Goal: Information Seeking & Learning: Learn about a topic

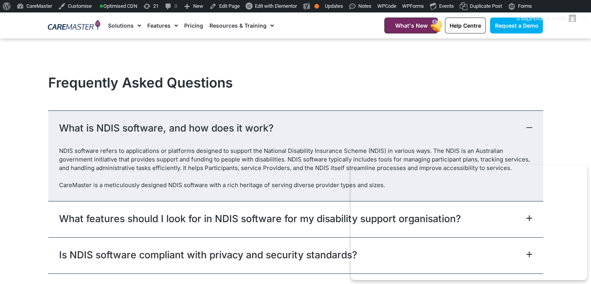
scroll to position [2274, 0]
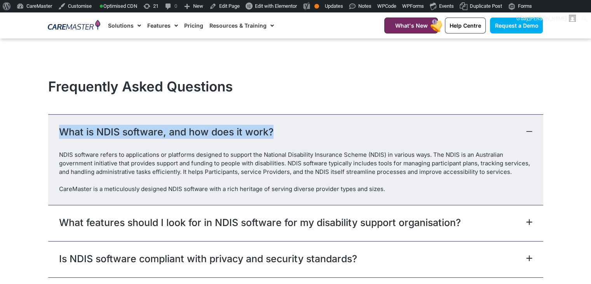
drag, startPoint x: 279, startPoint y: 132, endPoint x: 58, endPoint y: 139, distance: 221.5
click at [53, 139] on div "What is NDIS software, and how does it work?" at bounding box center [295, 132] width 495 height 36
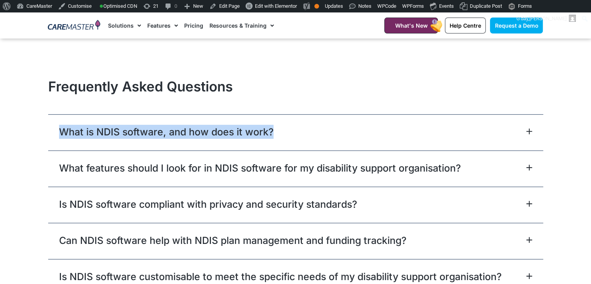
copy link "What is NDIS software, and how does it work?"
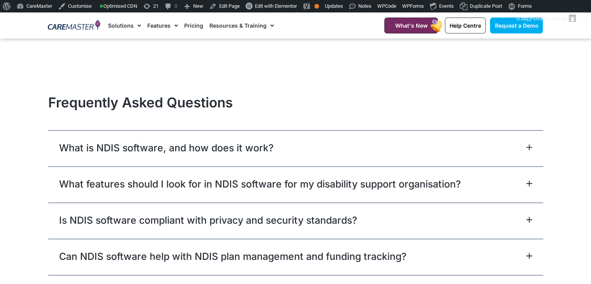
scroll to position [2262, 0]
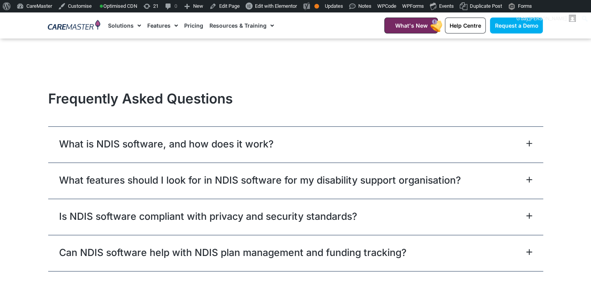
click at [502, 156] on div "What is NDIS software, and how does it work?" at bounding box center [295, 144] width 495 height 36
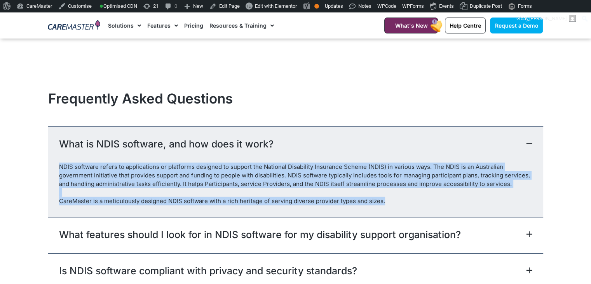
drag, startPoint x: 384, startPoint y: 213, endPoint x: 59, endPoint y: 171, distance: 327.9
click at [59, 171] on div "NDIS software refers to applications or platforms designed to support the Natio…" at bounding box center [295, 189] width 495 height 54
copy div "NDIS software refers to applications or platforms designed to support the Natio…"
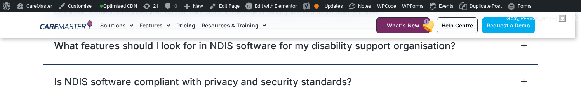
scroll to position [2451, 0]
click at [479, 61] on div "What features should I look for in NDIS software for my disability support orga…" at bounding box center [290, 46] width 495 height 36
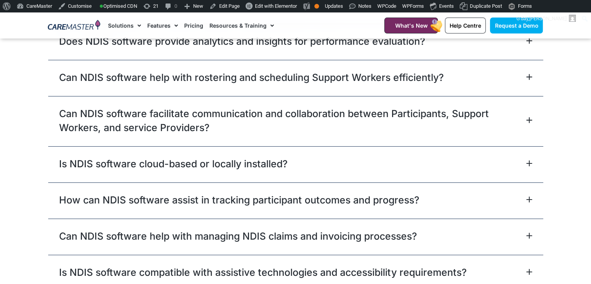
scroll to position [2588, 0]
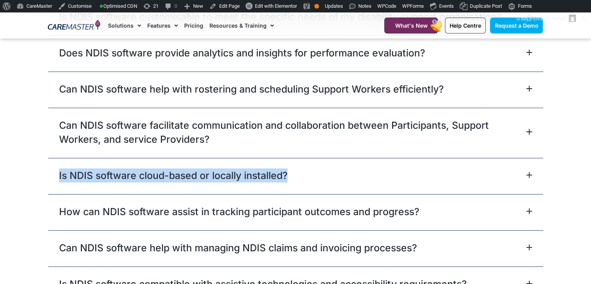
drag, startPoint x: 300, startPoint y: 179, endPoint x: 44, endPoint y: 184, distance: 256.4
click at [44, 184] on section "Frequently Asked Questions What is NDIS software, and how does it work? NDIS so…" at bounding box center [295, 51] width 591 height 582
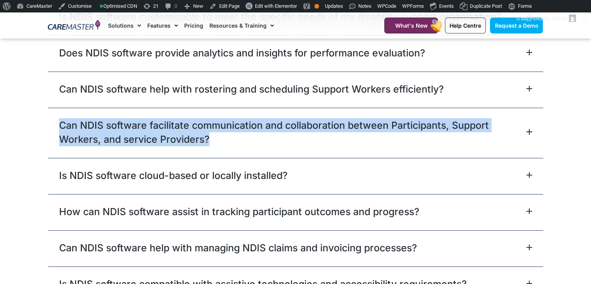
drag, startPoint x: 218, startPoint y: 143, endPoint x: 51, endPoint y: 133, distance: 166.6
click at [51, 133] on div "Can NDIS software facilitate communication and collaboration between Participan…" at bounding box center [295, 133] width 495 height 50
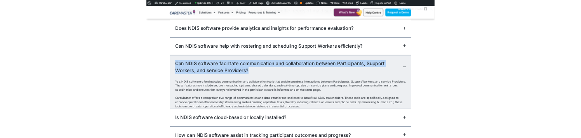
scroll to position [2534, 0]
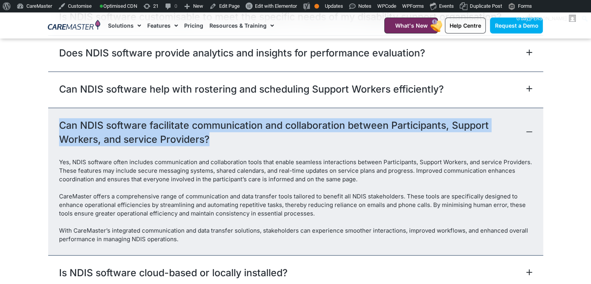
click at [137, 142] on link "Can NDIS software facilitate communication and collaboration between Participan…" at bounding box center [292, 132] width 466 height 28
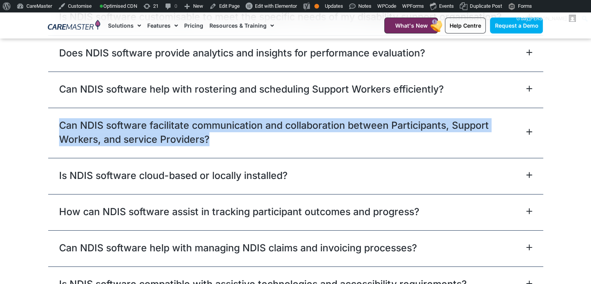
drag, startPoint x: 214, startPoint y: 151, endPoint x: 59, endPoint y: 124, distance: 157.3
click at [59, 124] on div "Can NDIS software facilitate communication and collaboration between Participan…" at bounding box center [295, 133] width 495 height 50
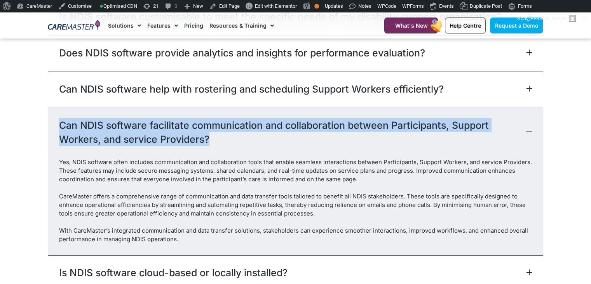
click at [59, 124] on div "Can NDIS software facilitate communication and collaboration between Participan…" at bounding box center [295, 133] width 495 height 50
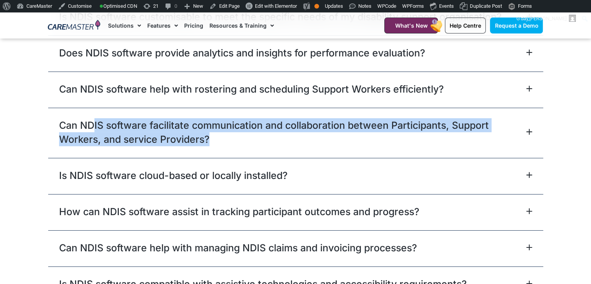
drag, startPoint x: 214, startPoint y: 149, endPoint x: 101, endPoint y: 129, distance: 114.8
click at [96, 129] on link "Can NDIS software facilitate communication and collaboration between Participan…" at bounding box center [292, 132] width 466 height 28
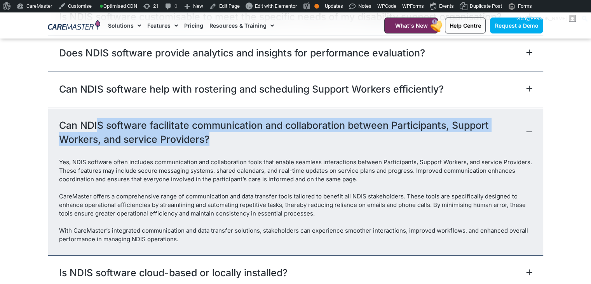
click at [147, 140] on link "Can NDIS software facilitate communication and collaboration between Participan…" at bounding box center [292, 132] width 466 height 28
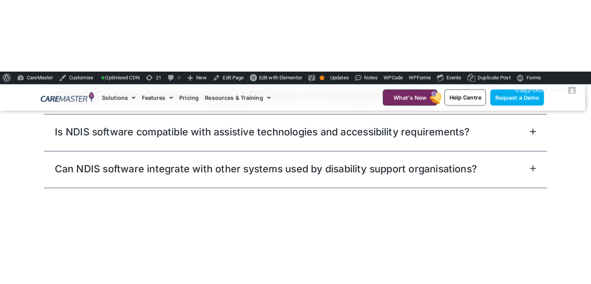
scroll to position [2757, 0]
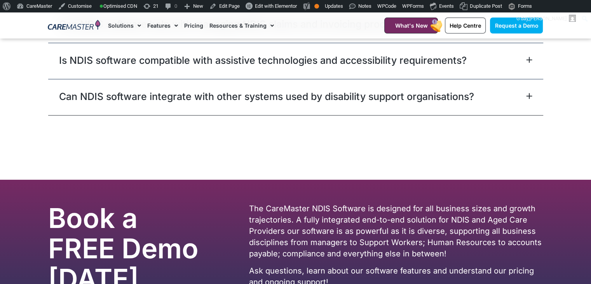
click at [530, 106] on div "Can NDIS software integrate with other systems used by disability support organ…" at bounding box center [295, 97] width 495 height 36
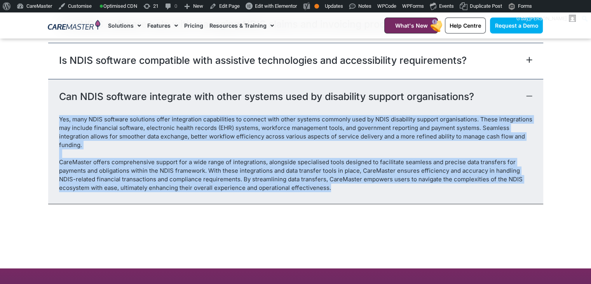
drag, startPoint x: 328, startPoint y: 195, endPoint x: 51, endPoint y: 121, distance: 286.2
click at [51, 121] on div "Yes, many NDIS software solutions offer integration capabilities to connect wit…" at bounding box center [295, 159] width 495 height 89
copy div "Lor, ipsu DOLO sitametc adipiscin elits doeiusmodte incididuntut la etdolor mag…"
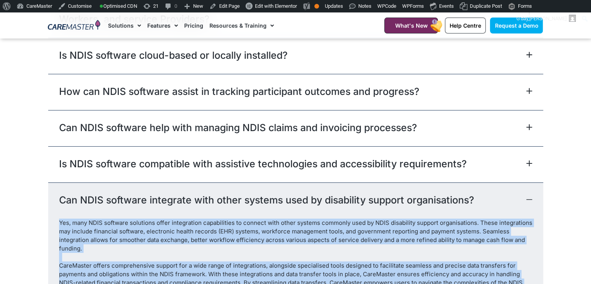
scroll to position [2602, 0]
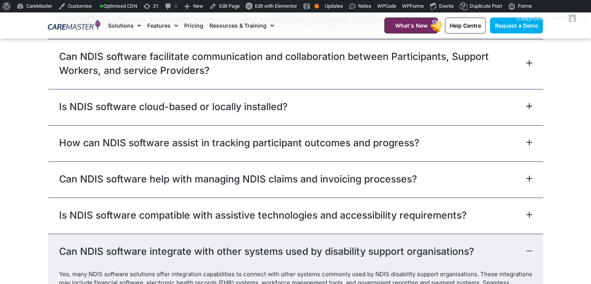
click at [517, 223] on div "Is NDIS software compatible with assistive technologies and accessibility requi…" at bounding box center [295, 215] width 495 height 36
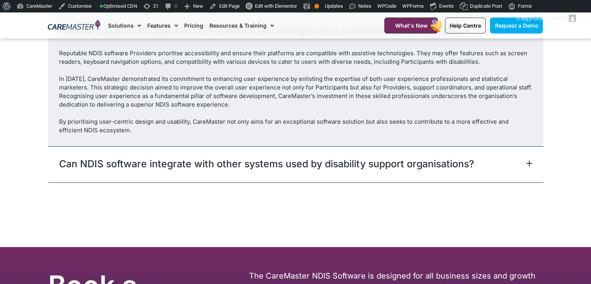
scroll to position [2728, 0]
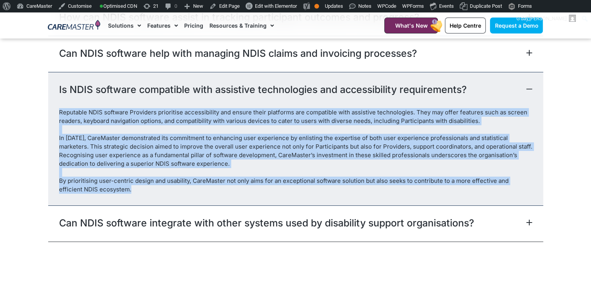
drag, startPoint x: 116, startPoint y: 196, endPoint x: 59, endPoint y: 120, distance: 94.5
click at [59, 120] on div "Reputable NDIS software Providers prioritise accessibility and ensure their pla…" at bounding box center [295, 156] width 495 height 97
copy div "Loremipsu DOLO sitametc Adipiscin elitseddoe temporincidid utl etdolo magna ali…"
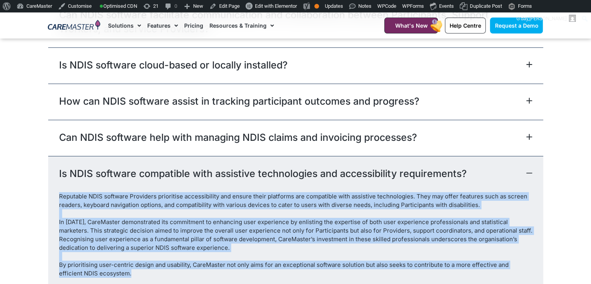
scroll to position [2620, 0]
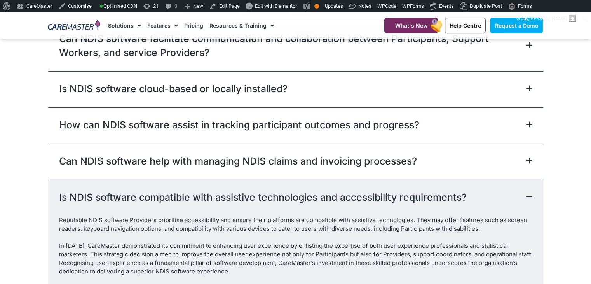
click at [485, 172] on div "Can NDIS software help with managing NDIS claims and invoicing processes?" at bounding box center [295, 161] width 495 height 36
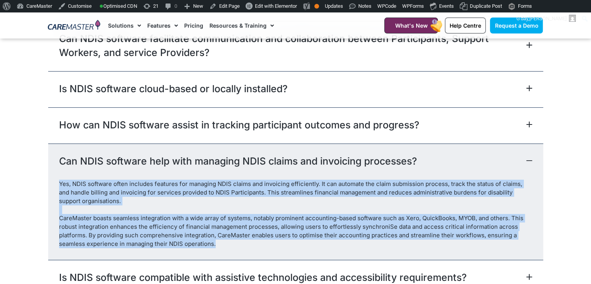
drag, startPoint x: 218, startPoint y: 254, endPoint x: 58, endPoint y: 189, distance: 173.0
click at [58, 189] on div "Yes, NDIS software often includes features for managing NDIS claims and invoici…" at bounding box center [295, 219] width 495 height 80
copy div "Yes, NDIS software often includes features for managing NDIS claims and invoici…"
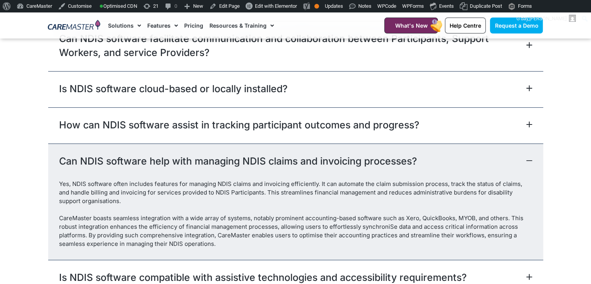
click at [348, 140] on div "How can NDIS software assist in tracking participant outcomes and progress?" at bounding box center [295, 125] width 495 height 36
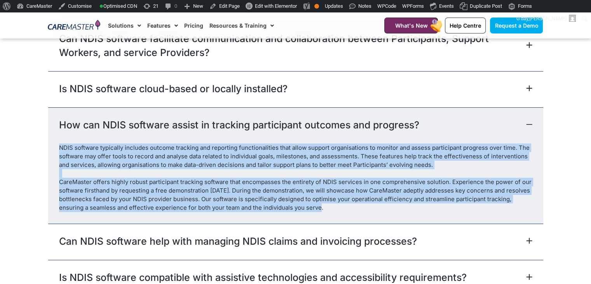
drag, startPoint x: 324, startPoint y: 214, endPoint x: 58, endPoint y: 155, distance: 272.5
click at [58, 155] on div "NDIS software typically includes outcome tracking and reporting functionalities…" at bounding box center [295, 183] width 495 height 80
copy div "LORE ipsumdol sitametco adipisci elitsed doeiusmo tem incididun utlaboreetdolor…"
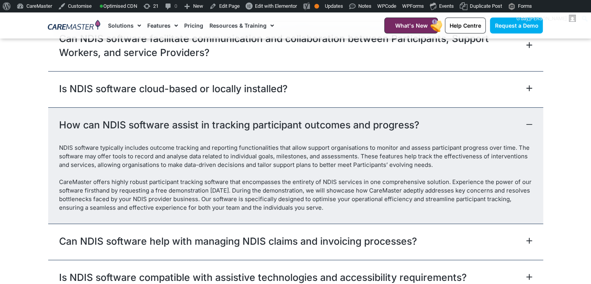
click at [429, 94] on div "Is NDIS software cloud-based or locally installed?" at bounding box center [295, 89] width 495 height 36
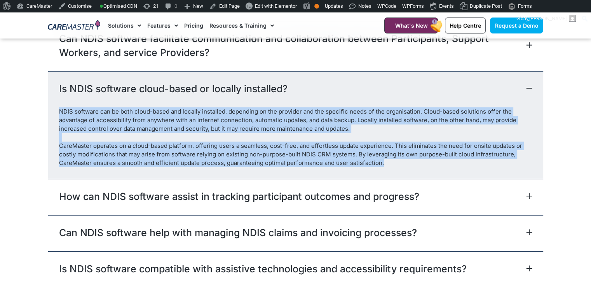
drag, startPoint x: 390, startPoint y: 169, endPoint x: 54, endPoint y: 117, distance: 340.4
click at [54, 117] on div "NDIS software can be both cloud-based and locally installed, depending on the p…" at bounding box center [295, 142] width 495 height 71
copy div "NDIS software can be both cloud-based and locally installed, depending on the p…"
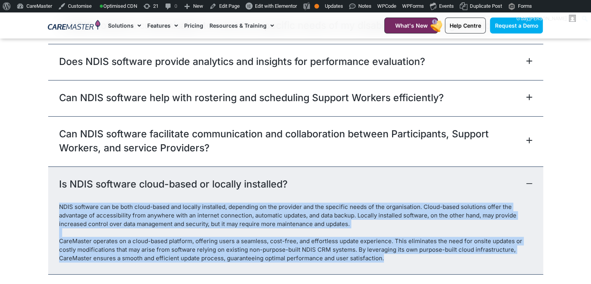
scroll to position [2455, 0]
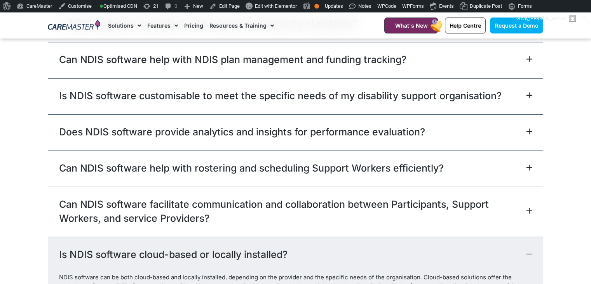
click at [513, 215] on link "Can NDIS software facilitate communication and collaboration between Participan…" at bounding box center [292, 211] width 466 height 28
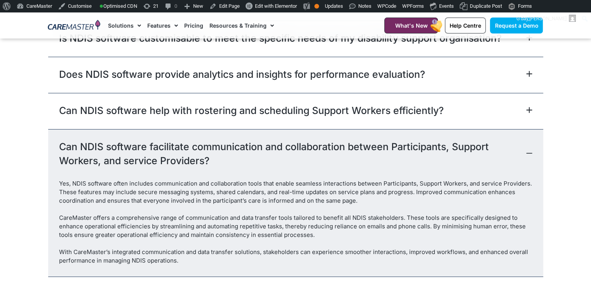
scroll to position [2532, 0]
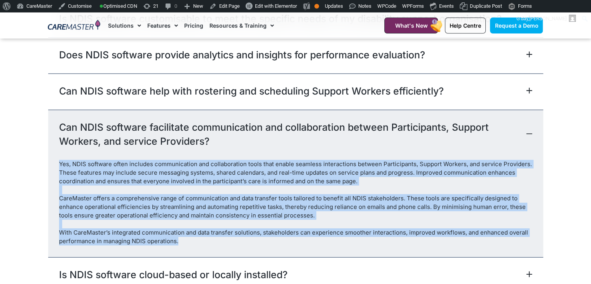
drag, startPoint x: 183, startPoint y: 252, endPoint x: 57, endPoint y: 170, distance: 150.6
click at [57, 170] on div "Yes, NDIS software often includes communication and collaboration tools that en…" at bounding box center [295, 208] width 495 height 97
copy div "Lor, IPSU dolorsit ametc adipisci elitseddoeius tem incididuntutl etdol magn al…"
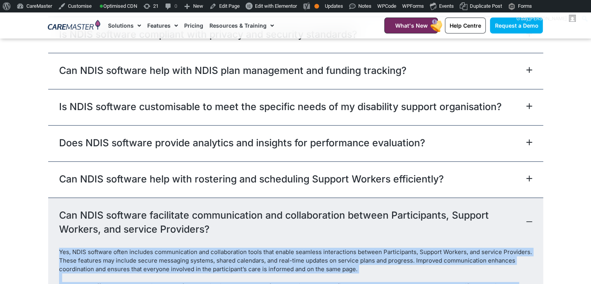
scroll to position [2432, 0]
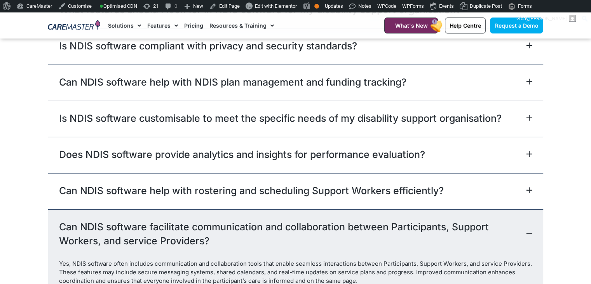
click at [527, 193] on div "Can NDIS software help with rostering and scheduling Support Workers efficientl…" at bounding box center [295, 191] width 495 height 36
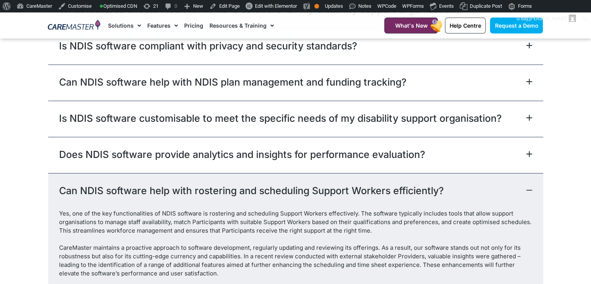
scroll to position [2534, 0]
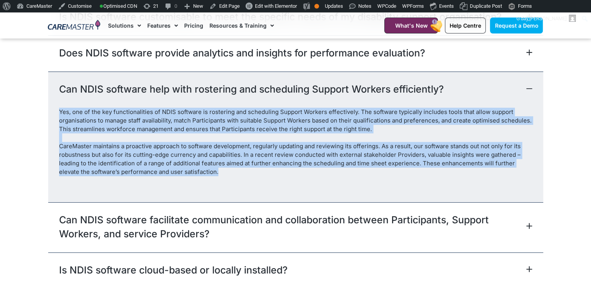
drag, startPoint x: 206, startPoint y: 182, endPoint x: 48, endPoint y: 123, distance: 168.9
click at [48, 123] on div "Yes, one of the key functionalities of NDIS software is rostering and schedulin…" at bounding box center [295, 155] width 495 height 94
copy div "Yes, one of the key functionalities of NDIS software is rostering and schedulin…"
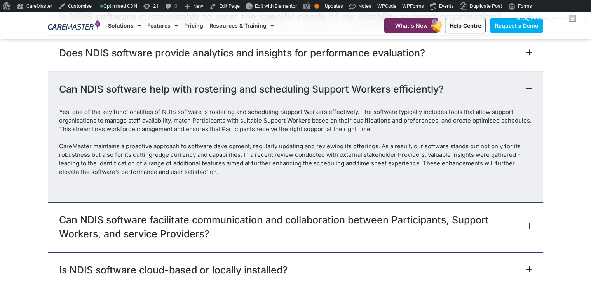
click at [517, 58] on div "Does NDIS software provide analytics and insights for performance evaluation?" at bounding box center [295, 53] width 495 height 36
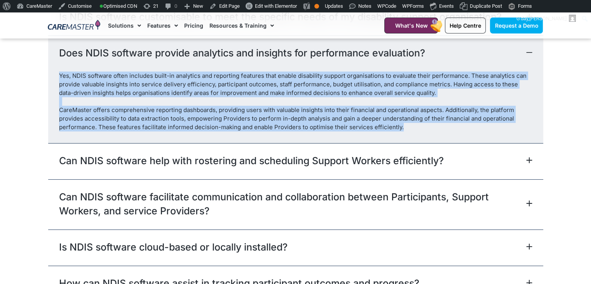
drag, startPoint x: 405, startPoint y: 136, endPoint x: 59, endPoint y: 84, distance: 349.6
click at [59, 84] on div "Yes, NDIS software often includes built-in analytics and reporting features tha…" at bounding box center [295, 106] width 495 height 71
copy div "Yes, NDIS software often includes built-in analytics and reporting features tha…"
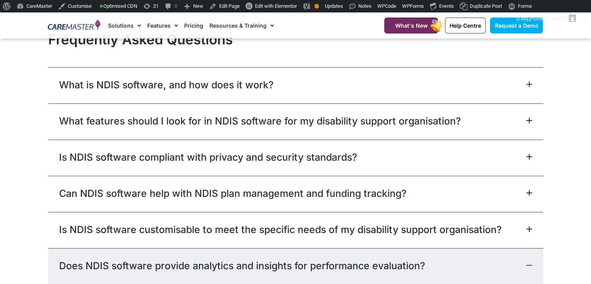
scroll to position [2306, 0]
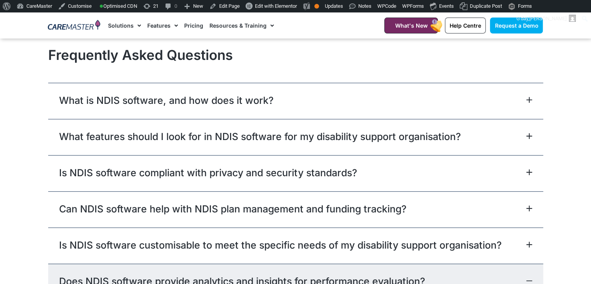
click at [477, 252] on link "Is NDIS software customisable to meet the specific needs of my disability suppo…" at bounding box center [280, 245] width 442 height 14
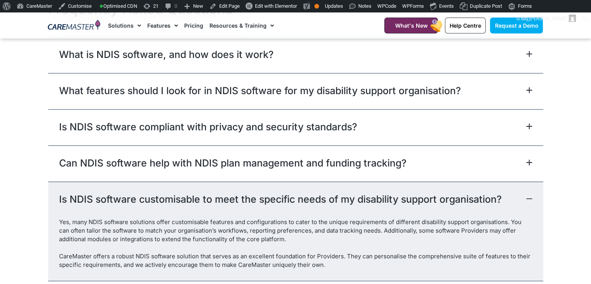
scroll to position [2363, 0]
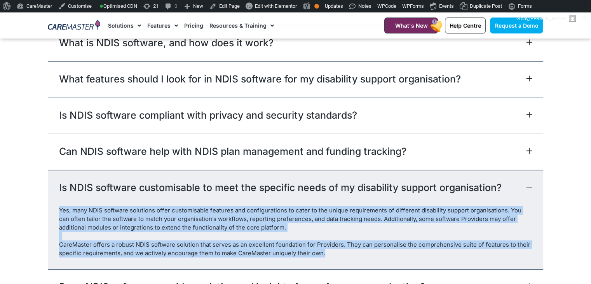
drag, startPoint x: 334, startPoint y: 263, endPoint x: 59, endPoint y: 218, distance: 278.4
click at [59, 218] on div "Yes, many NDIS software solutions offer customisable features and configuration…" at bounding box center [295, 237] width 495 height 63
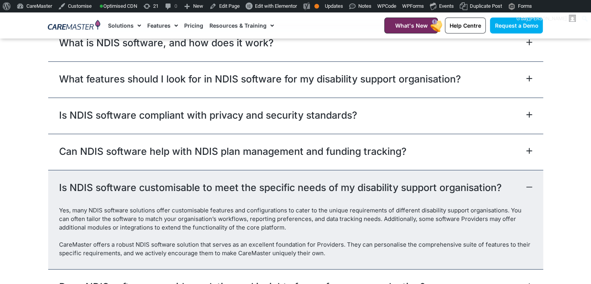
click at [405, 148] on div "Can NDIS software help with NDIS plan management and funding tracking?" at bounding box center [295, 152] width 495 height 36
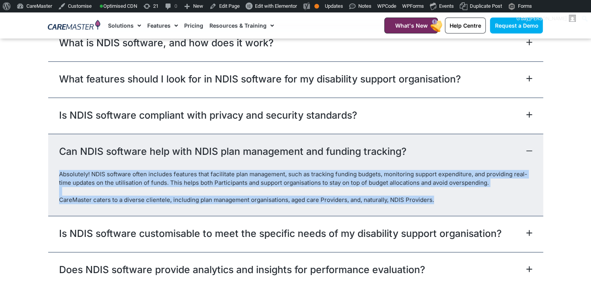
drag, startPoint x: 434, startPoint y: 208, endPoint x: 58, endPoint y: 178, distance: 377.2
click at [58, 178] on div "Absolutely! NDIS software often includes features that facilitate plan manageme…" at bounding box center [295, 193] width 495 height 46
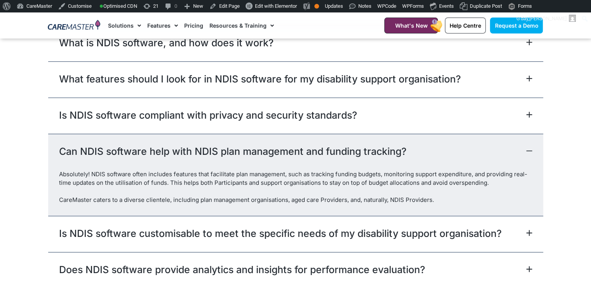
click at [423, 129] on div "Is NDIS software compliant with privacy and security standards?" at bounding box center [295, 115] width 495 height 36
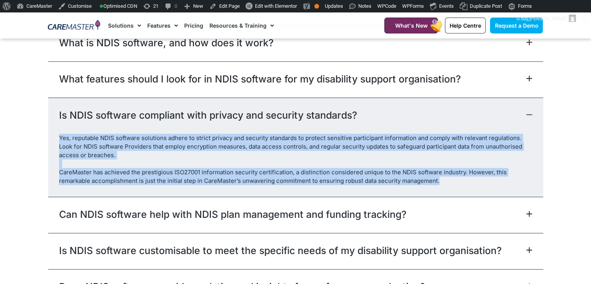
drag, startPoint x: 440, startPoint y: 188, endPoint x: 55, endPoint y: 147, distance: 387.0
click at [55, 147] on div "Yes, reputable NDIS software solutions adhere to strict privacy and security st…" at bounding box center [295, 165] width 495 height 63
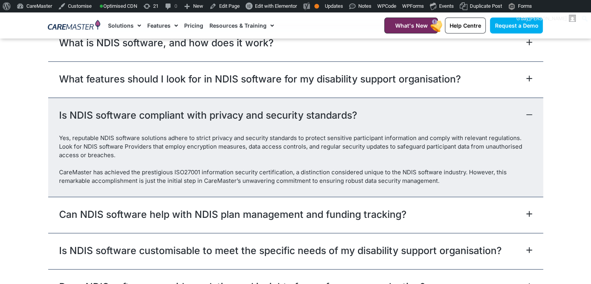
click at [529, 91] on div "What features should I look for in NDIS software for my disability support orga…" at bounding box center [295, 79] width 495 height 36
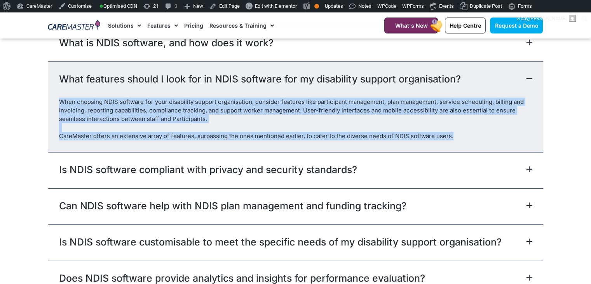
drag, startPoint x: 450, startPoint y: 146, endPoint x: 57, endPoint y: 110, distance: 393.9
click at [57, 110] on div "When choosing NDIS software for your disability support organisation, consider …" at bounding box center [295, 124] width 495 height 54
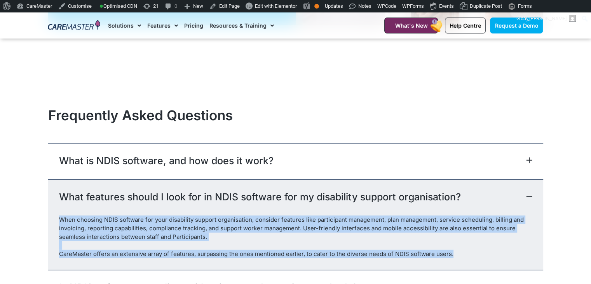
scroll to position [2238, 0]
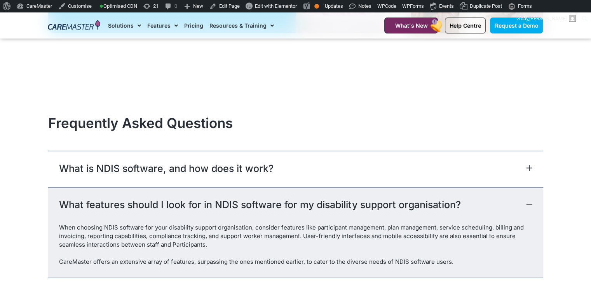
click at [523, 171] on span at bounding box center [527, 168] width 9 height 7
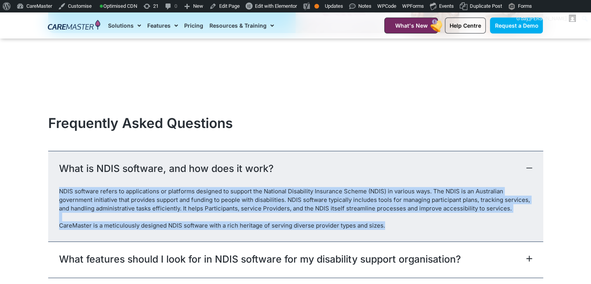
drag, startPoint x: 388, startPoint y: 232, endPoint x: 49, endPoint y: 199, distance: 340.7
click at [49, 199] on div "NDIS software refers to applications or platforms designed to support the Natio…" at bounding box center [295, 214] width 495 height 54
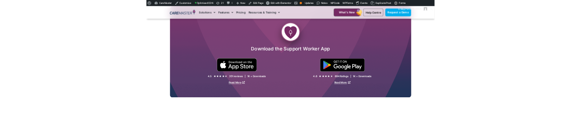
scroll to position [1393, 0]
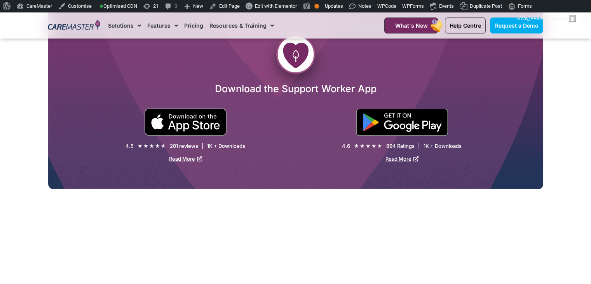
drag, startPoint x: 271, startPoint y: 80, endPoint x: 298, endPoint y: 74, distance: 27.9
click at [298, 74] on div at bounding box center [295, 56] width 495 height 42
drag, startPoint x: 298, startPoint y: 74, endPoint x: 274, endPoint y: 82, distance: 25.8
click at [274, 76] on div at bounding box center [295, 56] width 495 height 42
drag, startPoint x: 273, startPoint y: 82, endPoint x: 219, endPoint y: 95, distance: 55.6
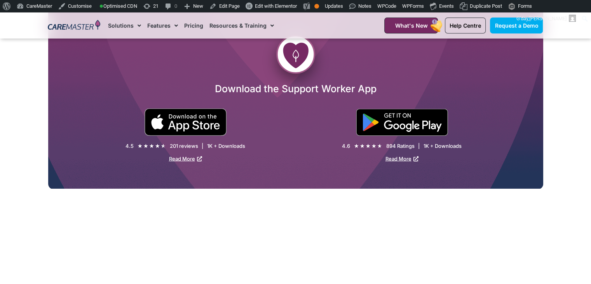
click at [219, 94] on h2 "Download the Support Worker App" at bounding box center [295, 88] width 495 height 12
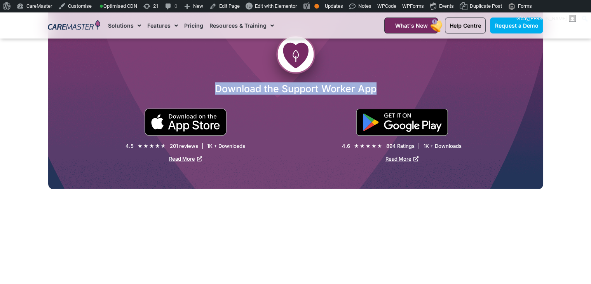
drag, startPoint x: 215, startPoint y: 96, endPoint x: 378, endPoint y: 95, distance: 163.5
click at [378, 94] on h2 "Download the Support Worker App" at bounding box center [295, 88] width 495 height 12
